Goal: Browse casually

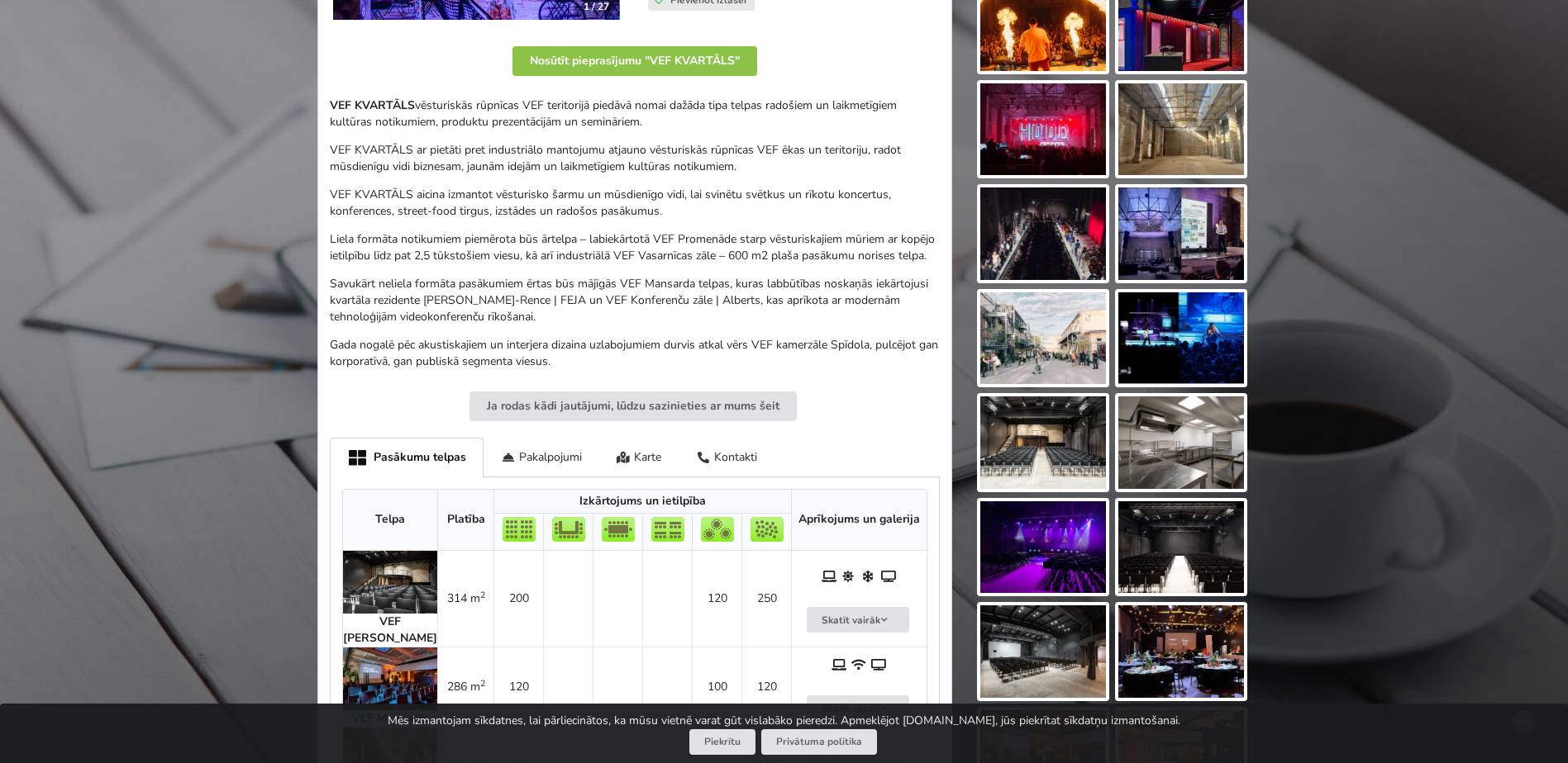
scroll to position [579, 0]
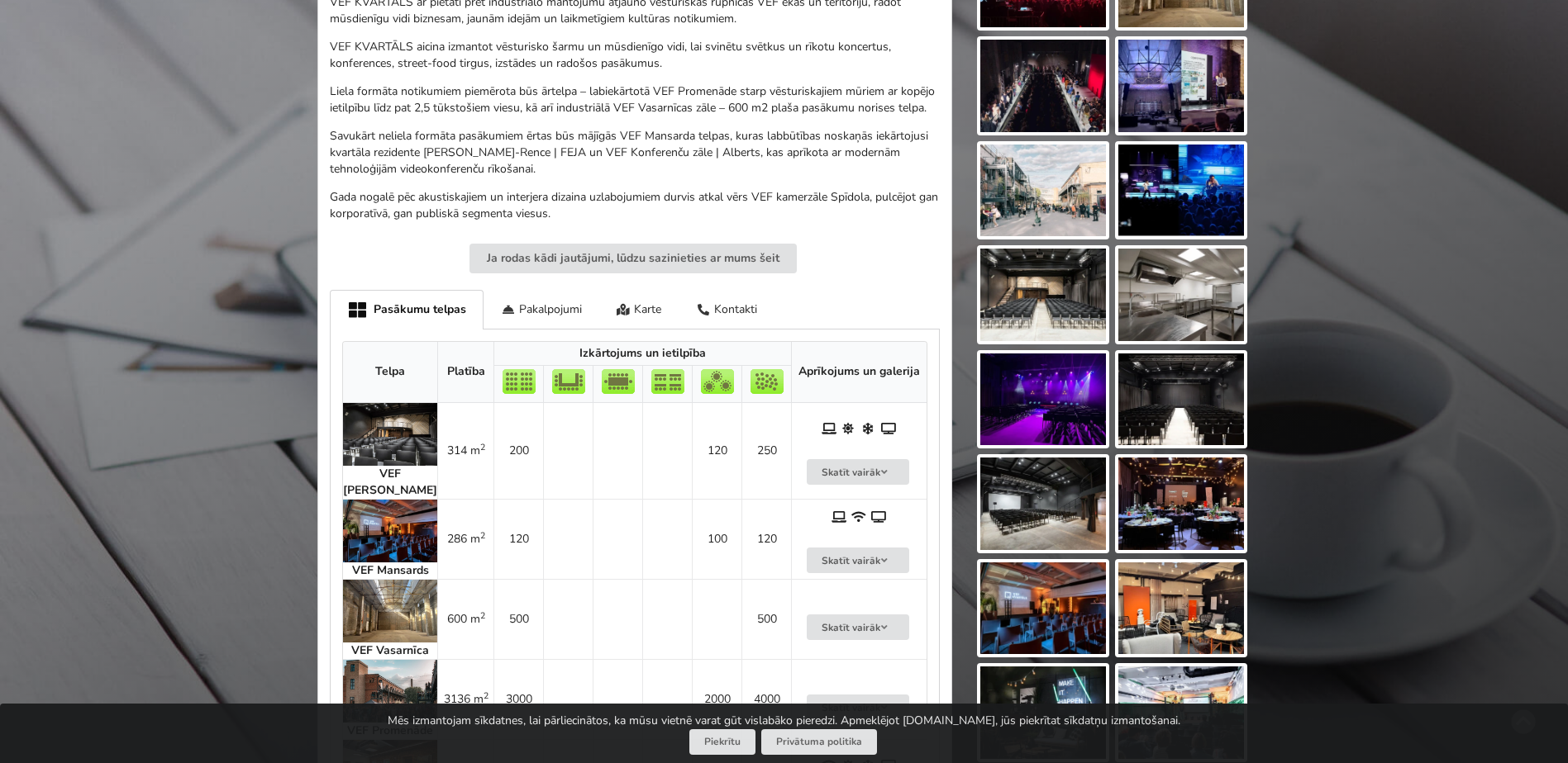
click at [1040, 289] on img at bounding box center [1042, 295] width 126 height 93
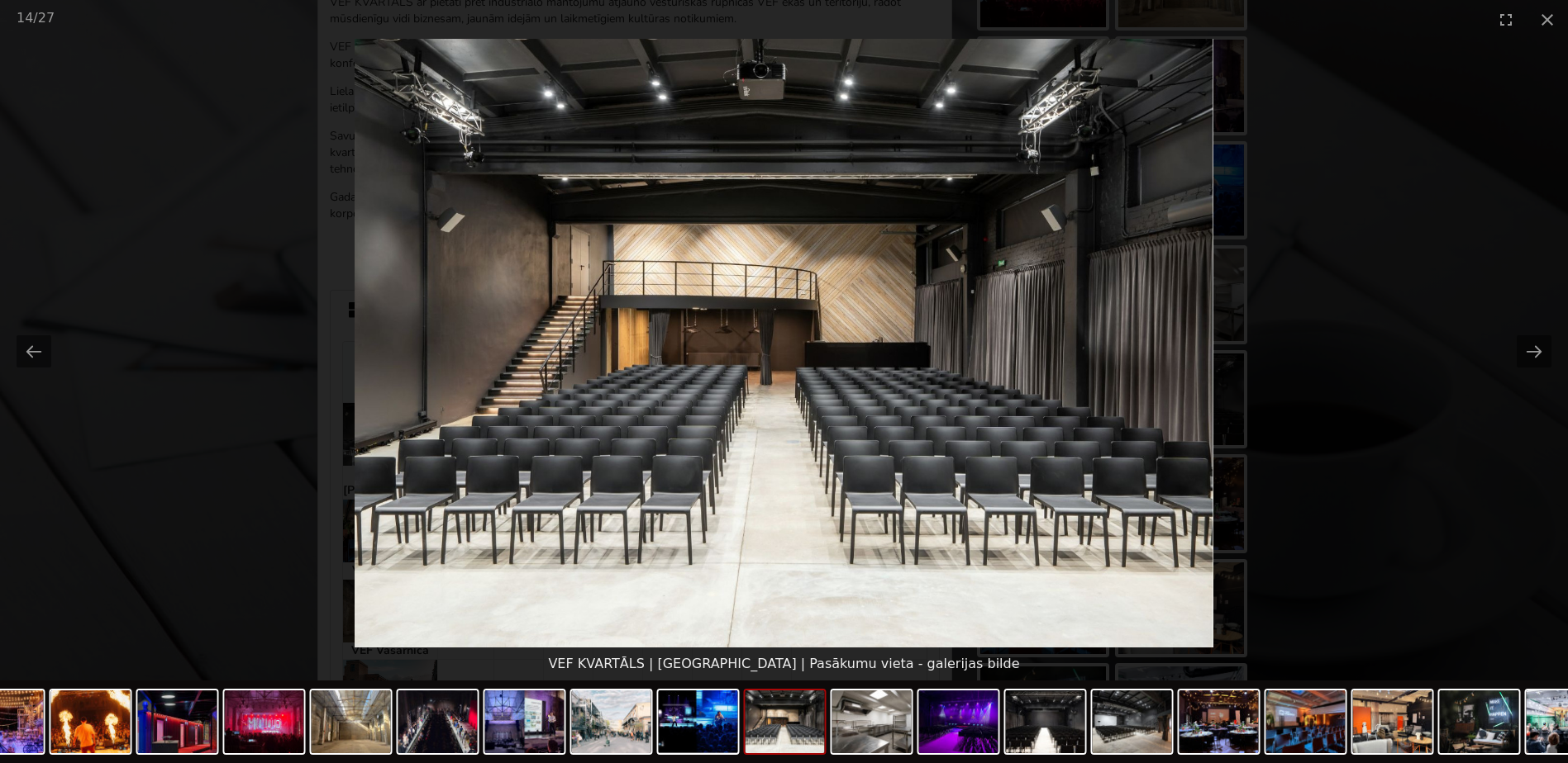
drag, startPoint x: 1361, startPoint y: 330, endPoint x: 1457, endPoint y: 339, distance: 96.4
click at [1363, 333] on picture at bounding box center [784, 343] width 1568 height 608
click at [1495, 343] on picture at bounding box center [784, 343] width 1568 height 608
click at [1530, 357] on button "Next slide" at bounding box center [1534, 351] width 35 height 32
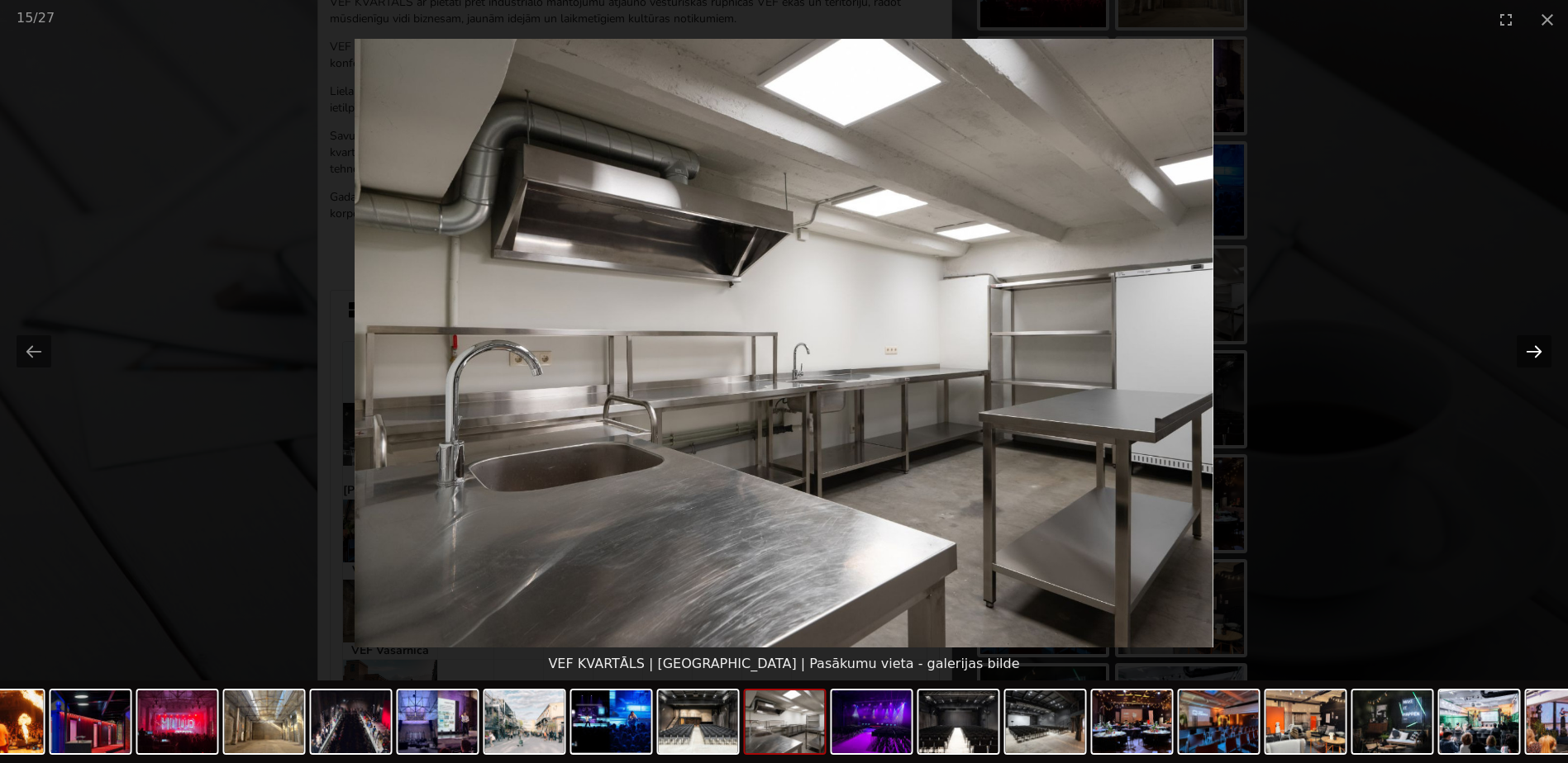
click at [1533, 351] on button "Next slide" at bounding box center [1534, 351] width 35 height 32
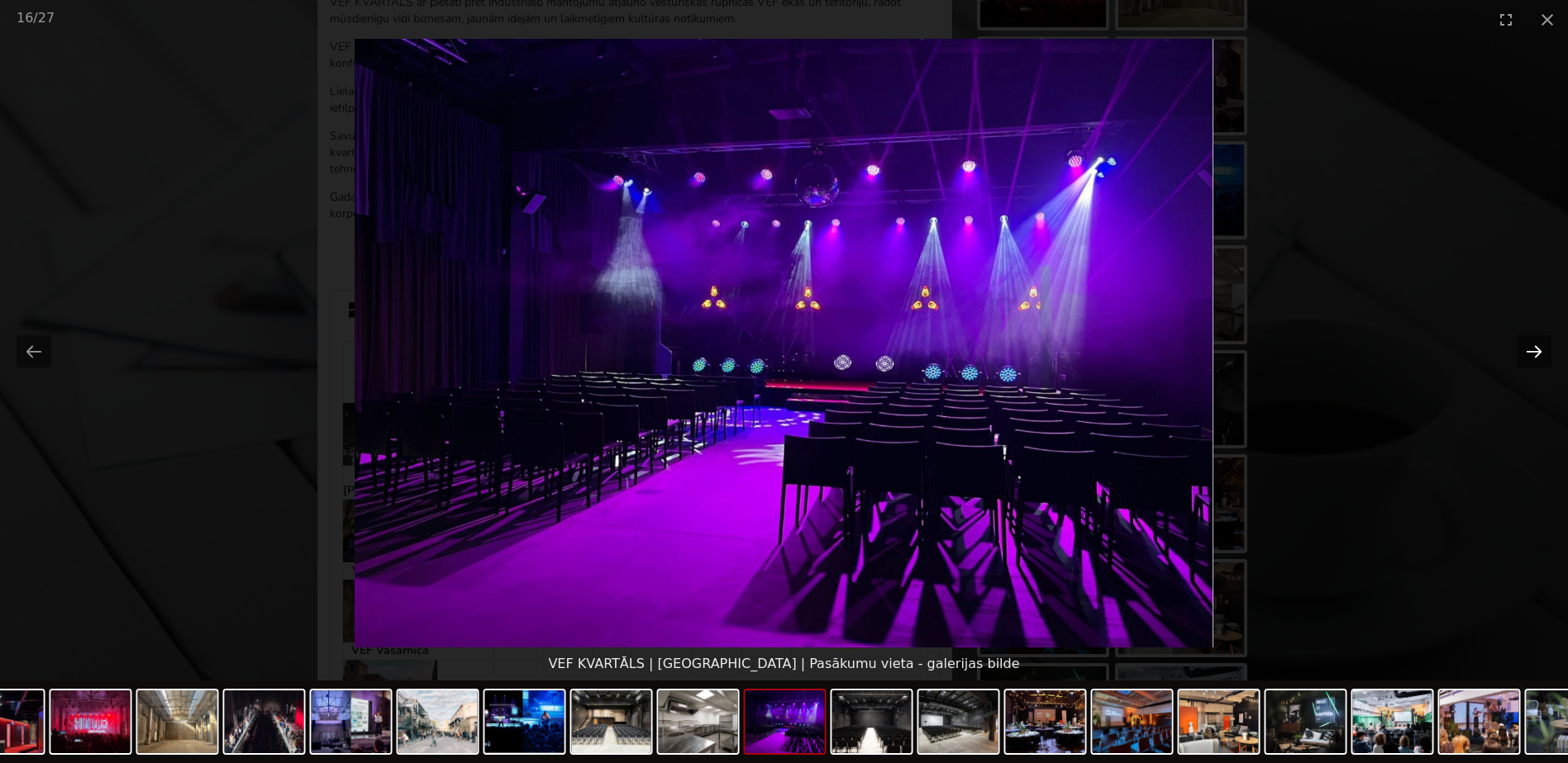
click at [1532, 351] on button "Next slide" at bounding box center [1534, 351] width 35 height 32
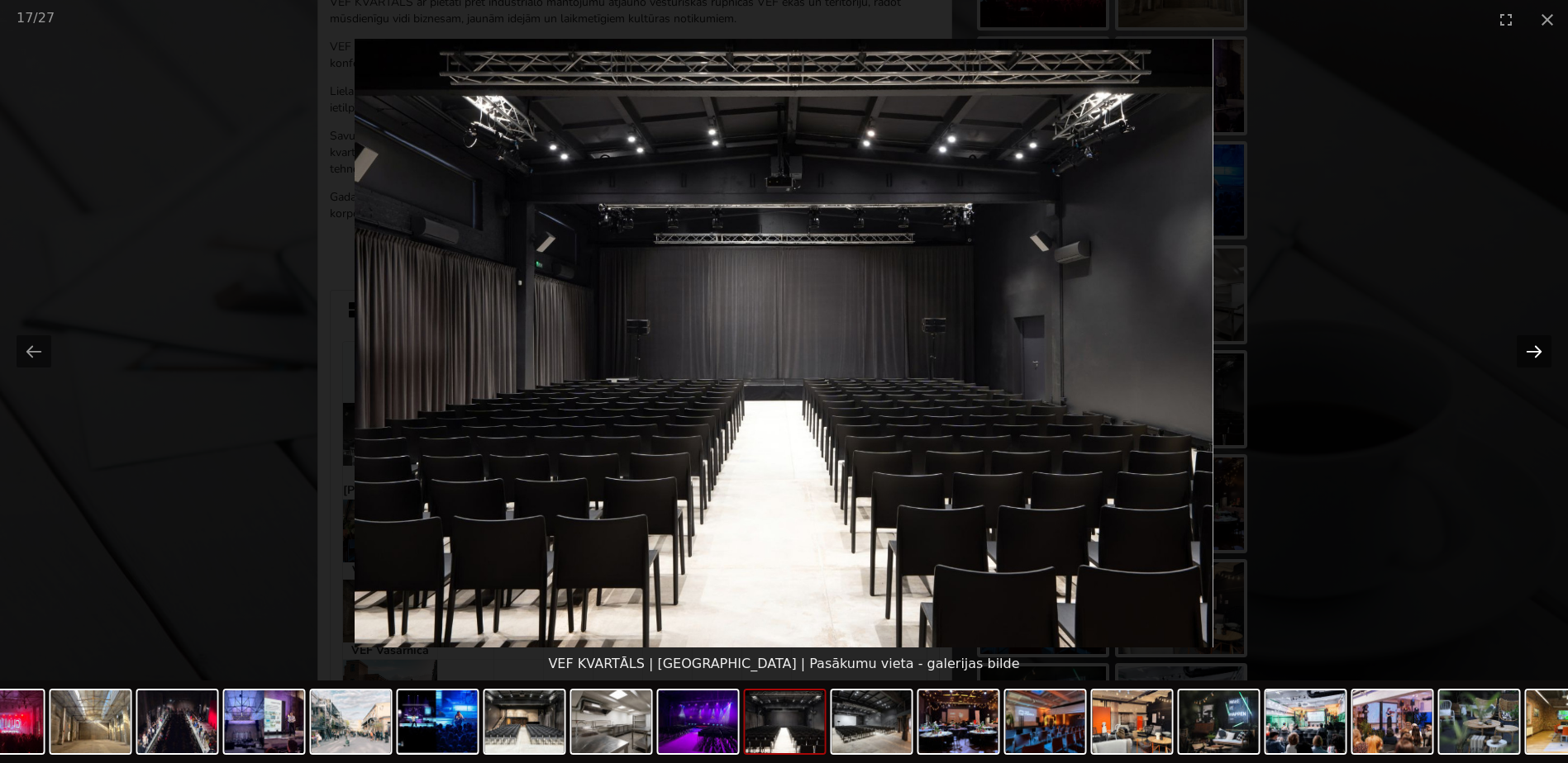
click at [1531, 351] on button "Next slide" at bounding box center [1534, 351] width 35 height 32
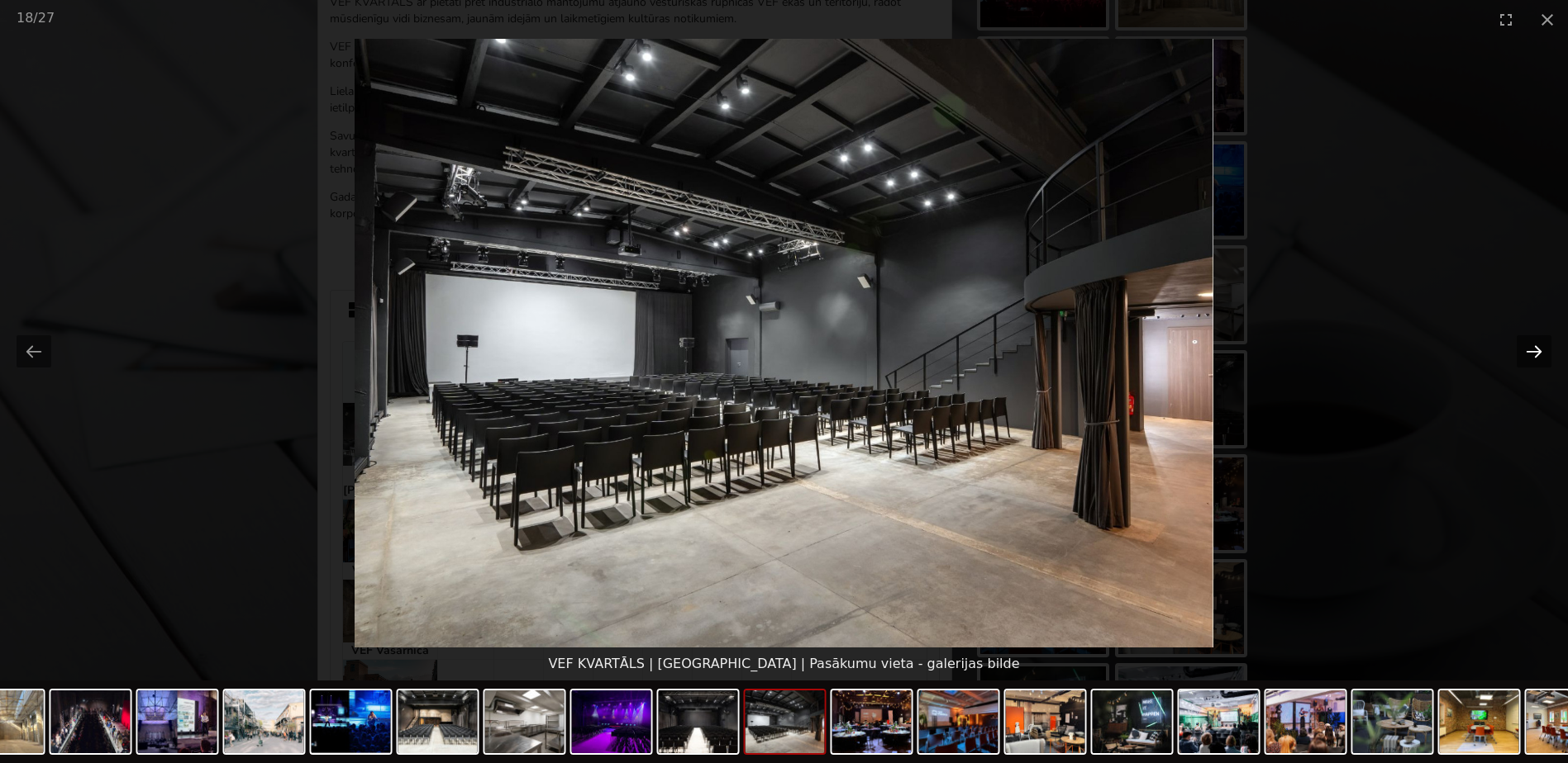
click at [1531, 351] on button "Next slide" at bounding box center [1534, 351] width 35 height 32
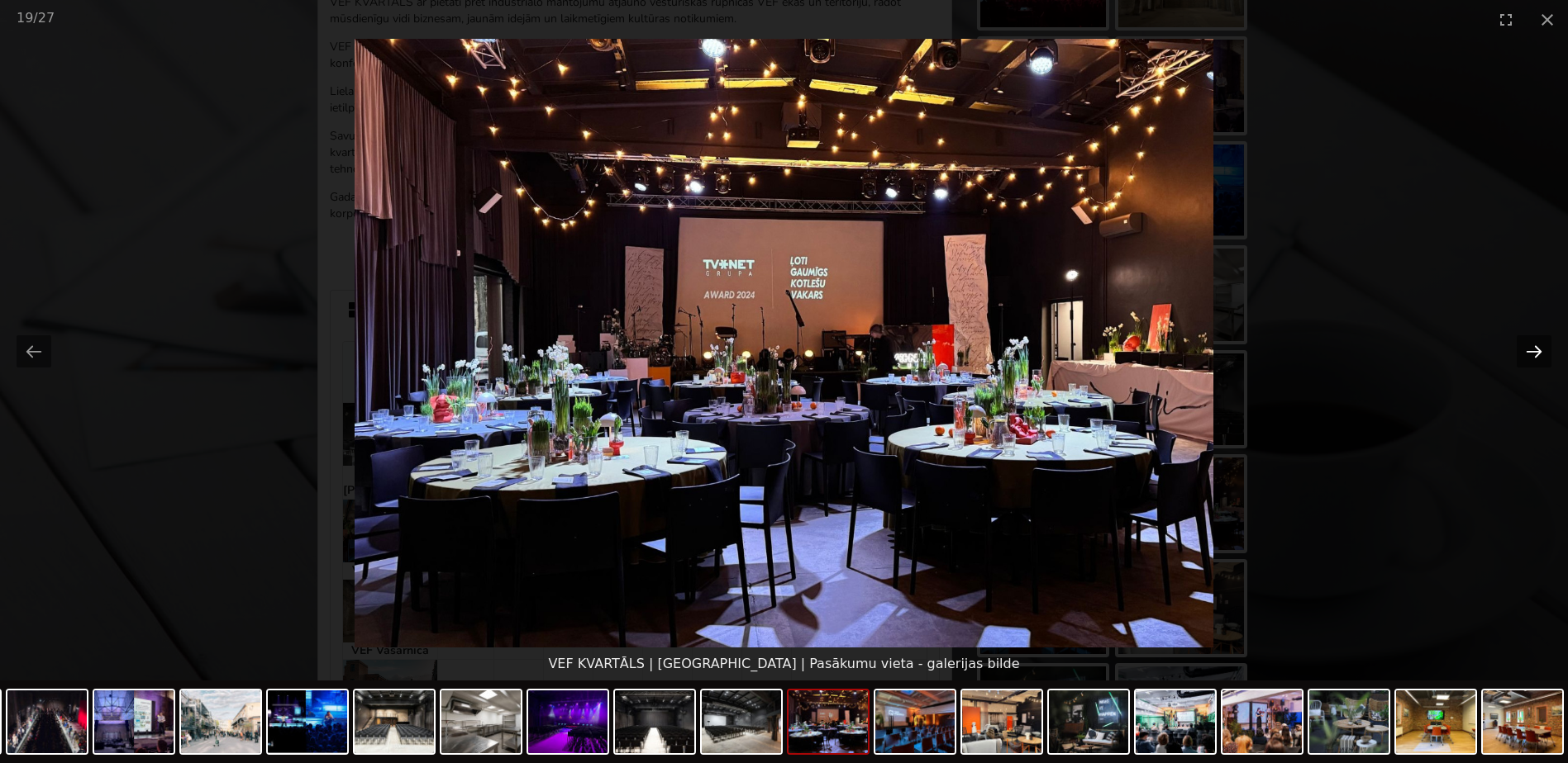
drag, startPoint x: 1534, startPoint y: 357, endPoint x: 1536, endPoint y: 350, distance: 7.3
click at [1535, 352] on button "Next slide" at bounding box center [1534, 351] width 35 height 32
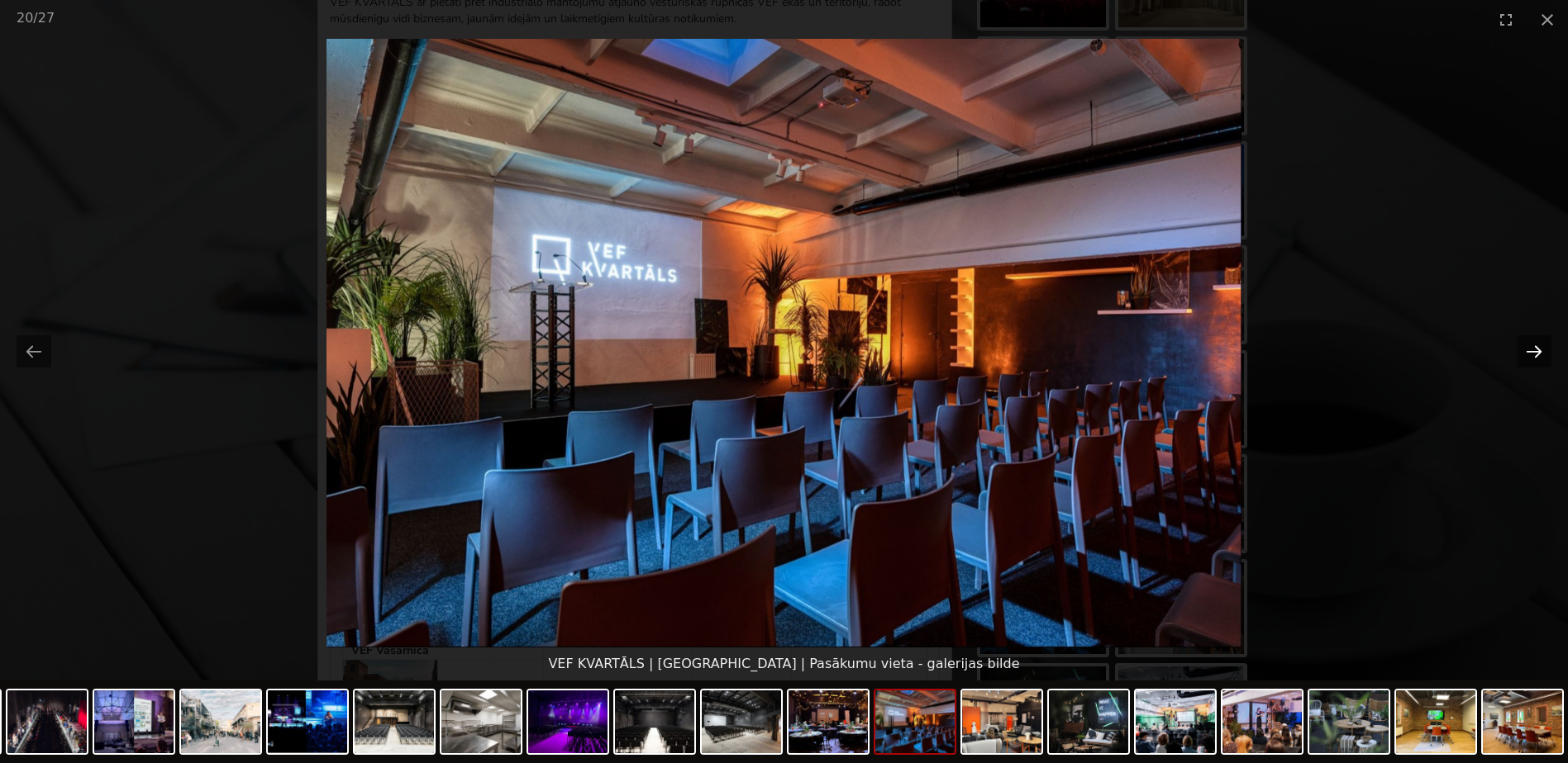
click at [1534, 345] on button "Next slide" at bounding box center [1534, 351] width 35 height 32
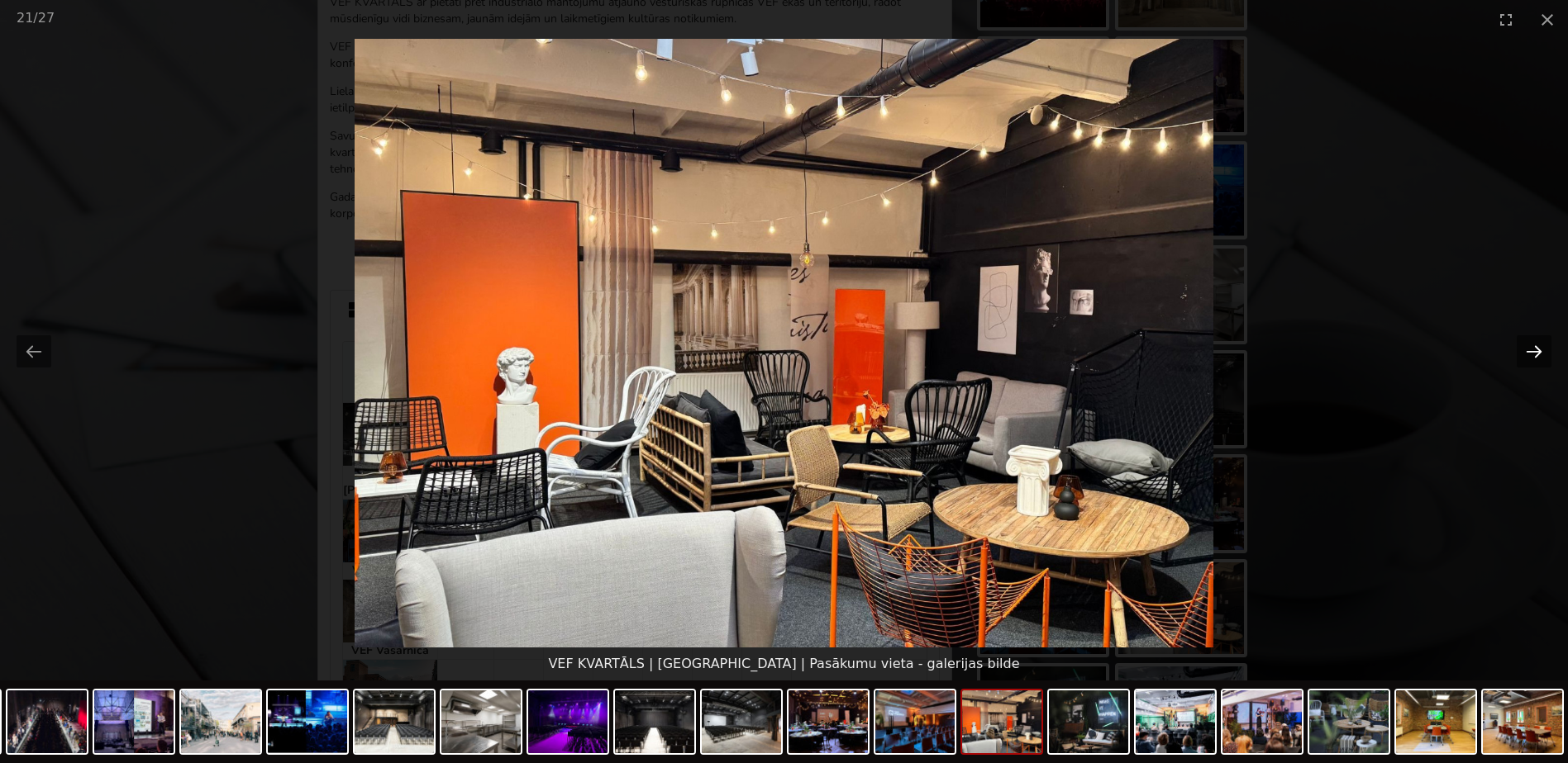
click at [1532, 352] on button "Next slide" at bounding box center [1534, 351] width 35 height 32
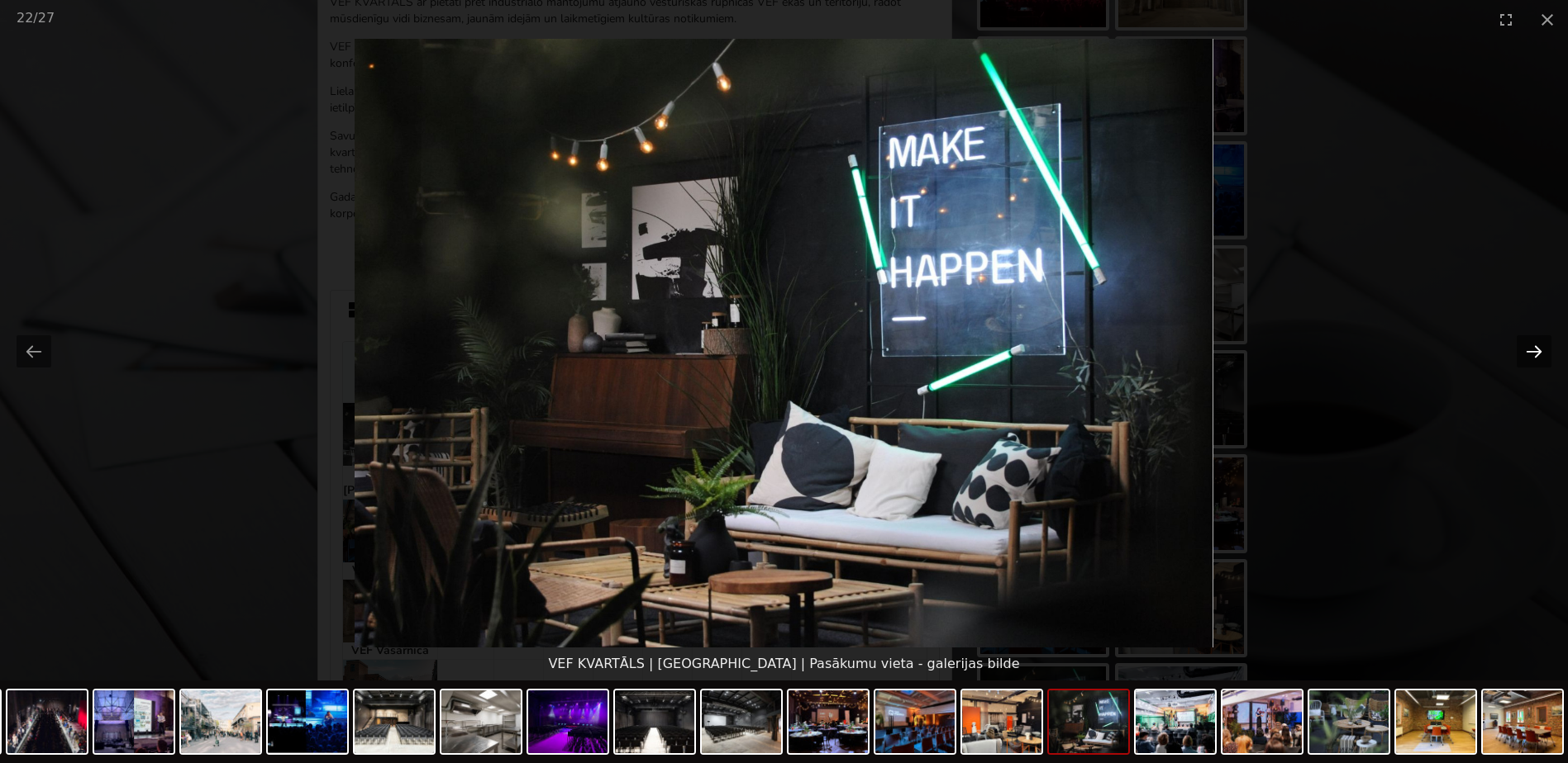
click at [1532, 352] on button "Next slide" at bounding box center [1534, 351] width 35 height 32
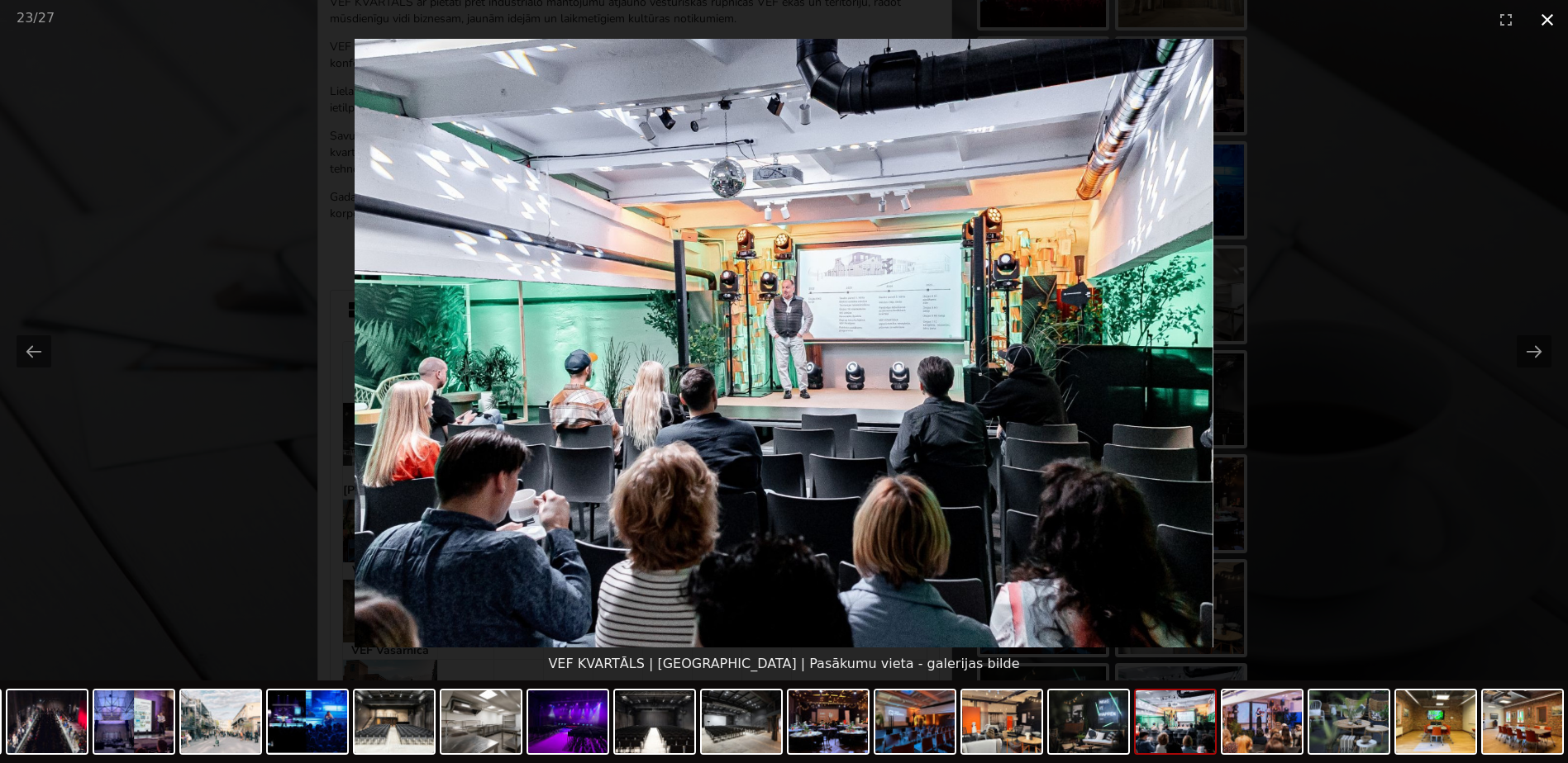
click at [1549, 15] on button "Close gallery" at bounding box center [1547, 19] width 42 height 39
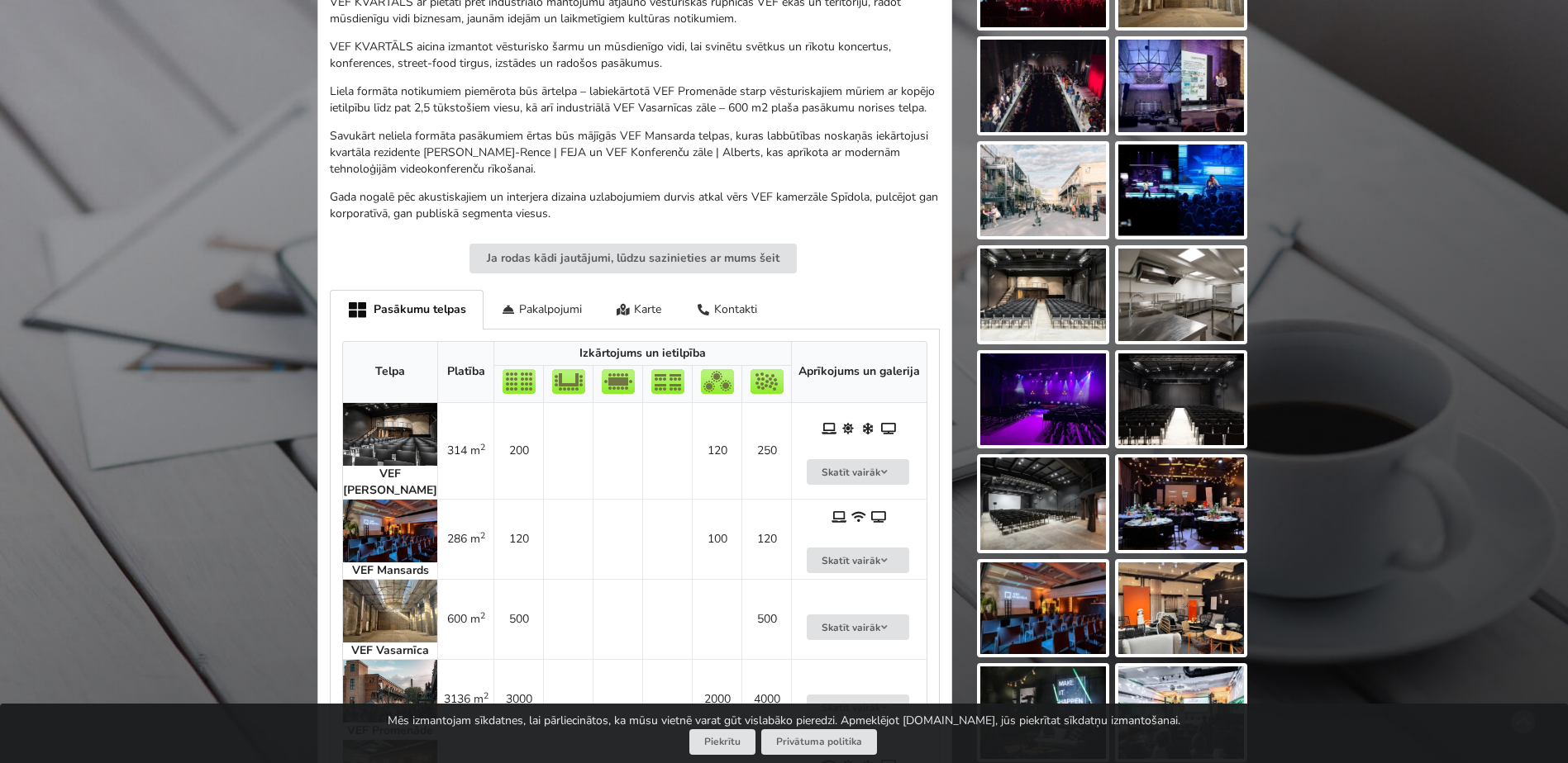
click at [1437, 164] on div "Atrodi savu ideālo pasākuma norises vietu Atlasi. Nosūti pieprasījumu. Rezervē.…" at bounding box center [784, 236] width 1568 height 1500
